Goal: Task Accomplishment & Management: Manage account settings

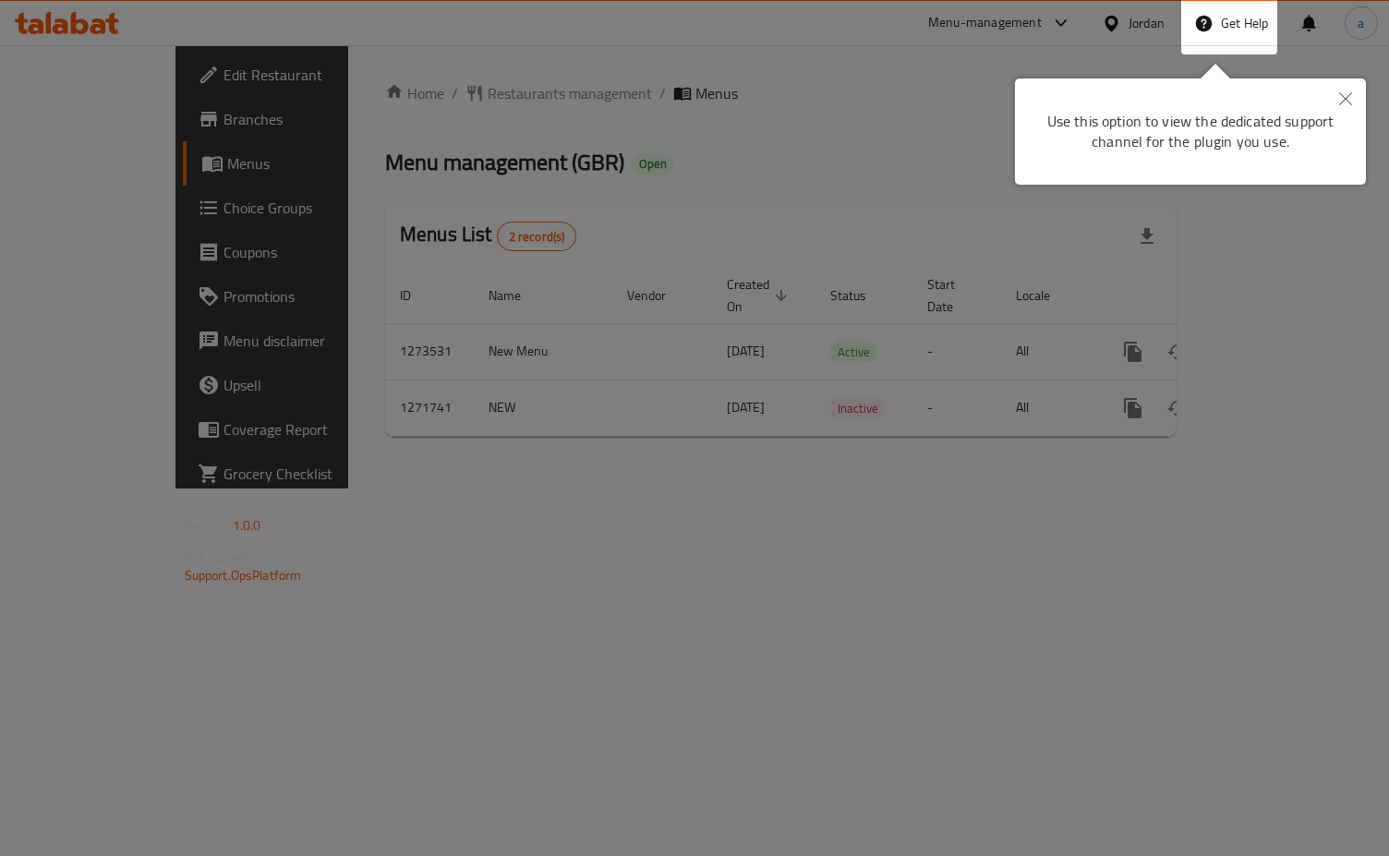
click at [1357, 93] on body "​ Menu-management Jordan Get Help a Edit Restaurant Branches Menus Choice Group…" at bounding box center [694, 450] width 1389 height 811
click at [1345, 103] on icon "Close" at bounding box center [1345, 98] width 13 height 13
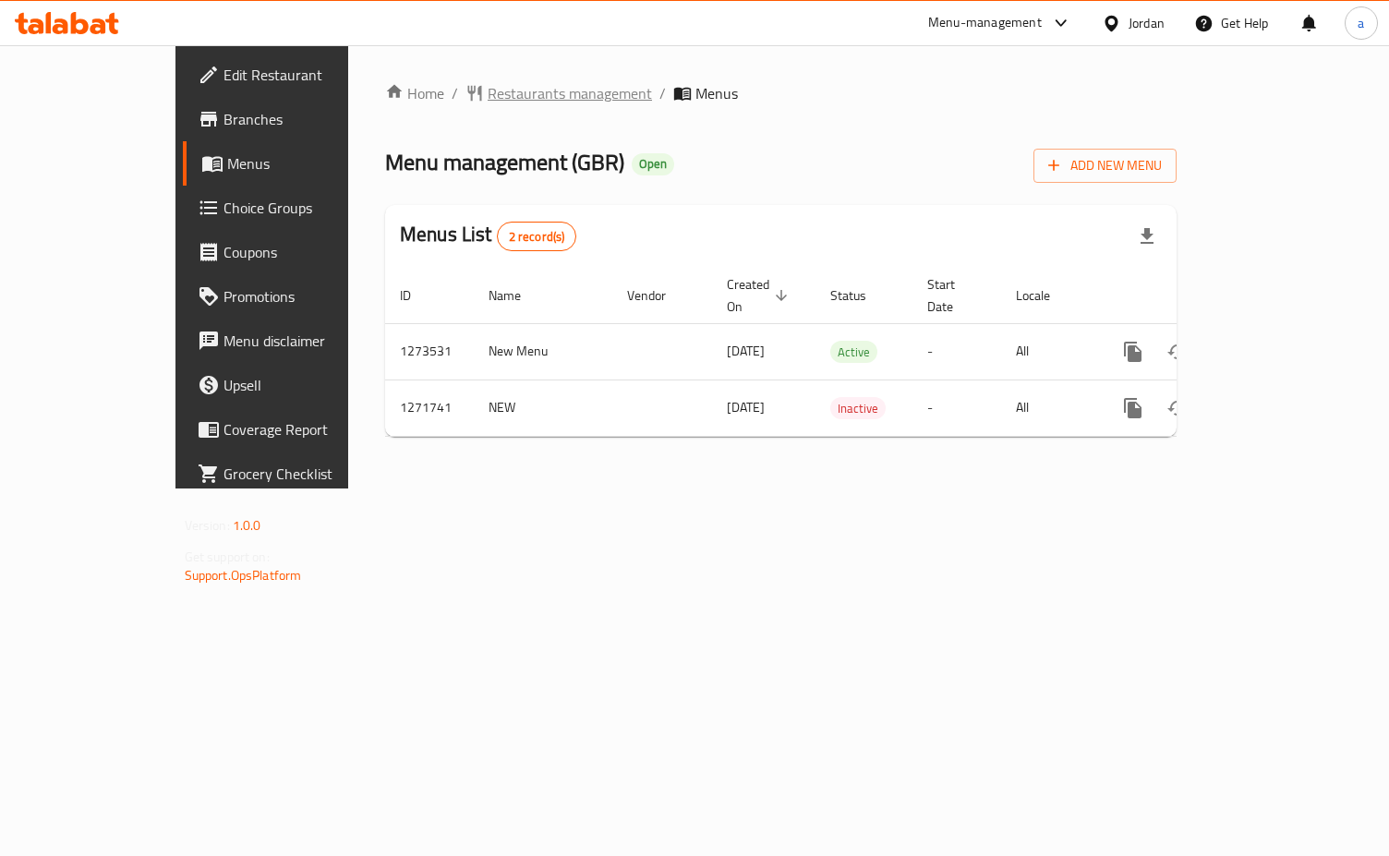
click at [488, 94] on span "Restaurants management" at bounding box center [570, 93] width 164 height 22
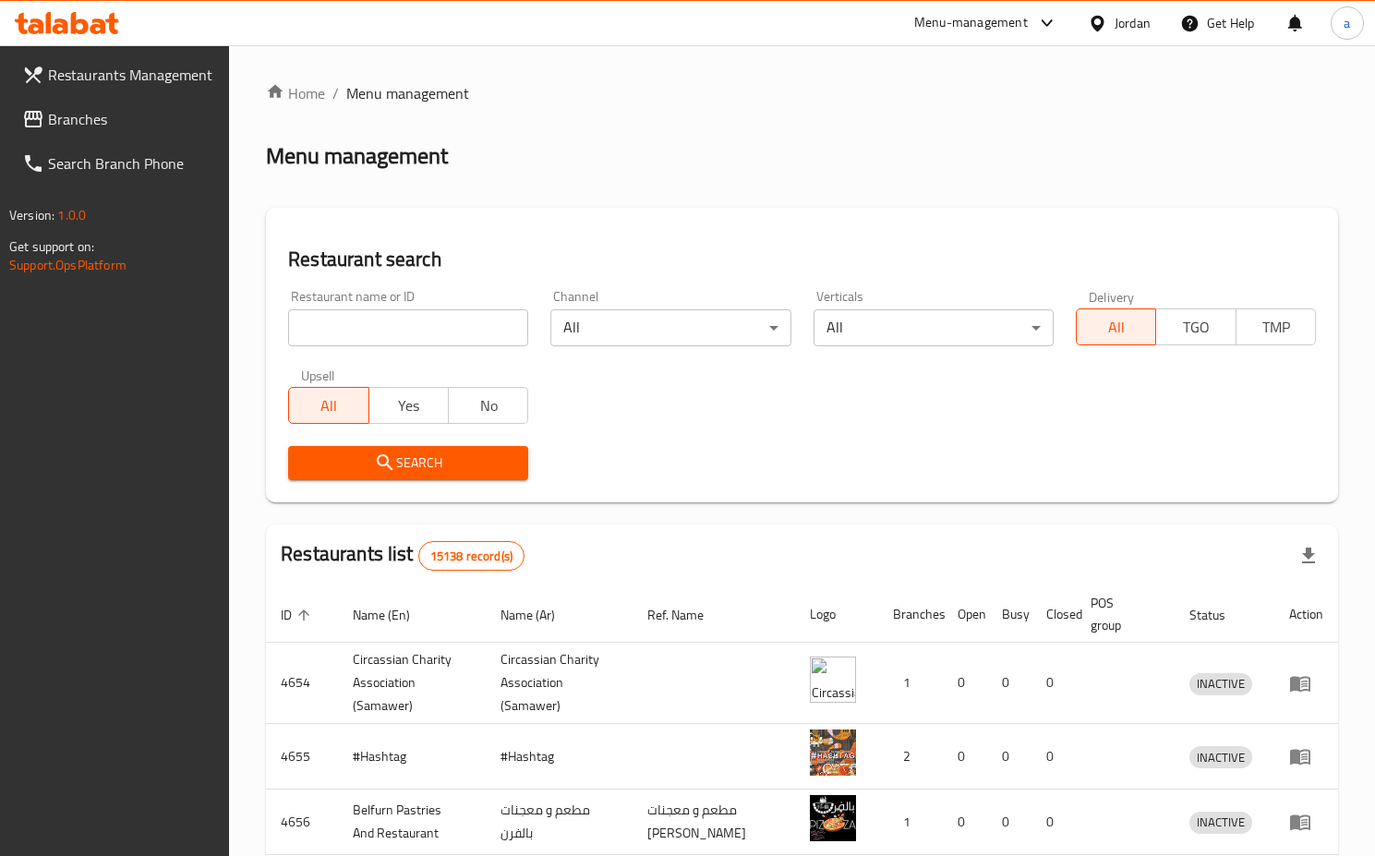
click at [1130, 33] on div "Jordan" at bounding box center [1133, 23] width 36 height 20
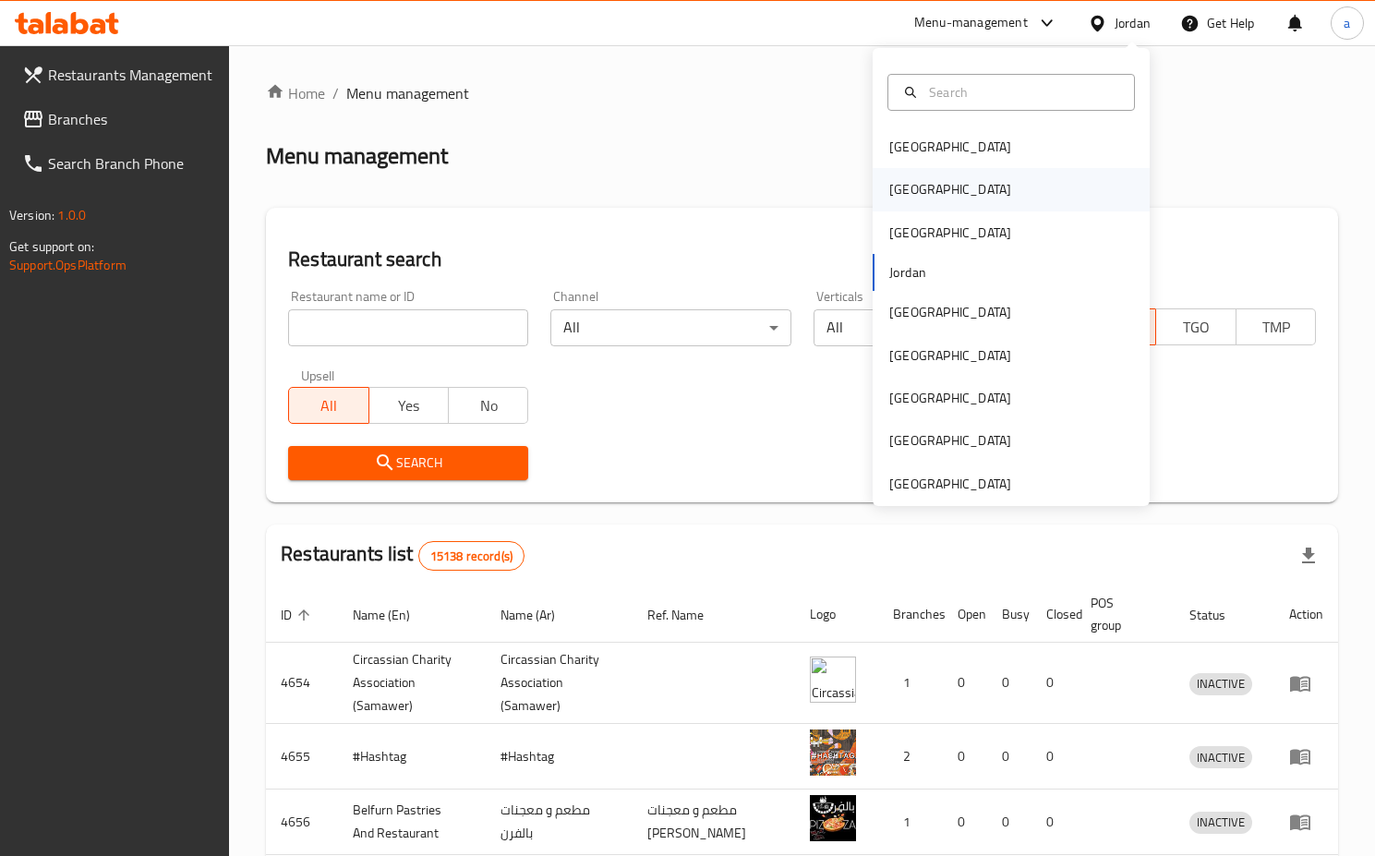
click at [934, 185] on div "[GEOGRAPHIC_DATA]" at bounding box center [1011, 189] width 277 height 42
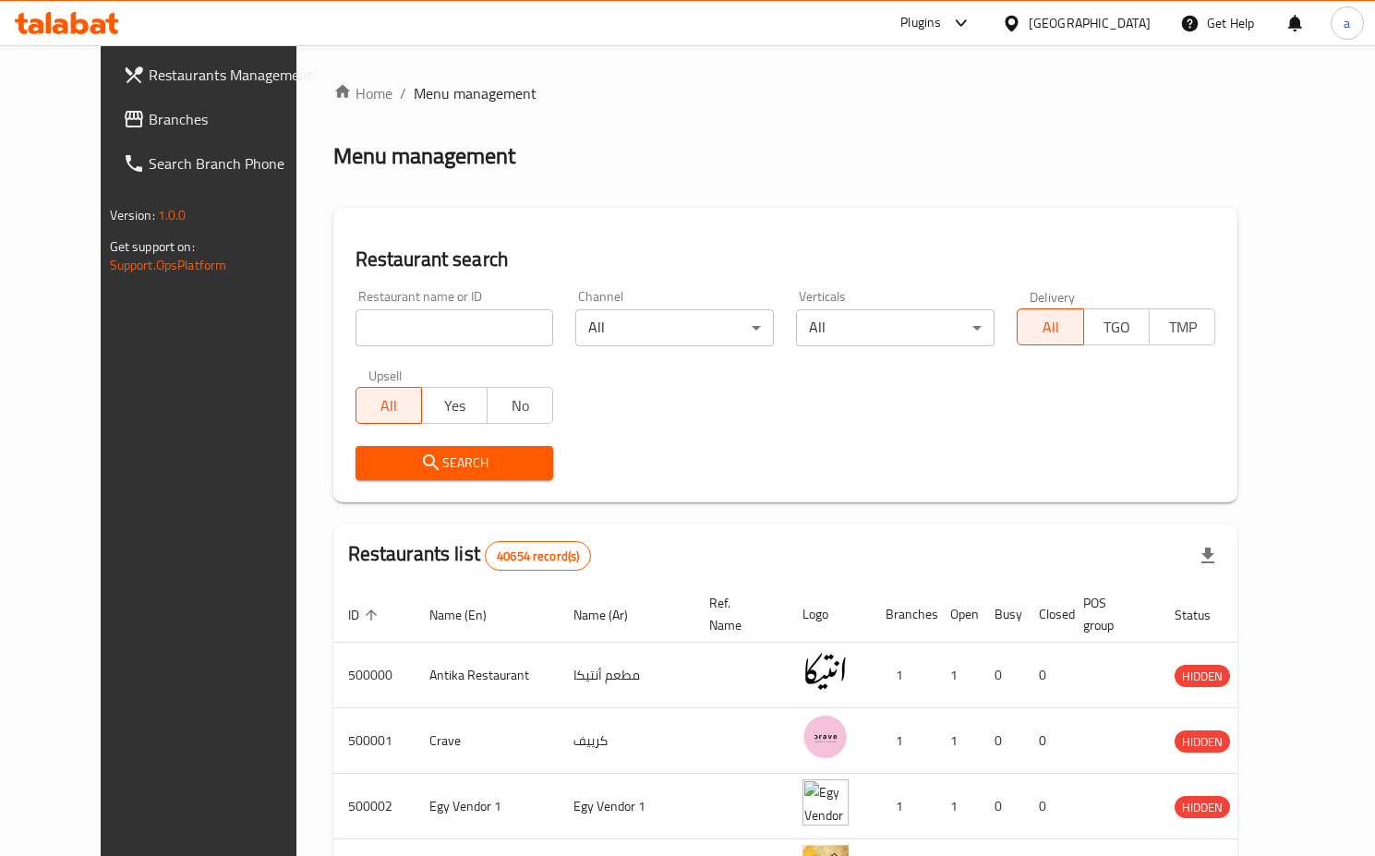
click at [149, 111] on span "Branches" at bounding box center [232, 119] width 167 height 22
